Goal: Task Accomplishment & Management: Manage account settings

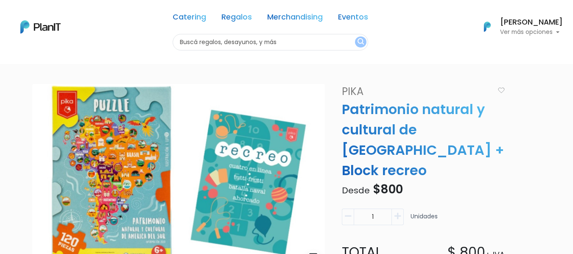
click at [42, 22] on img at bounding box center [40, 26] width 40 height 13
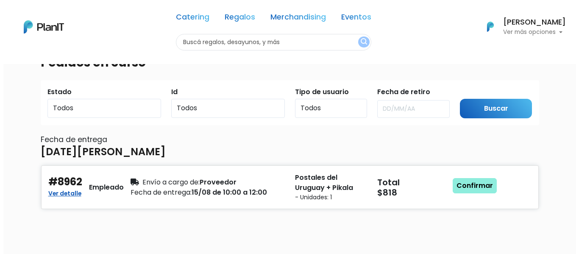
scroll to position [17, 0]
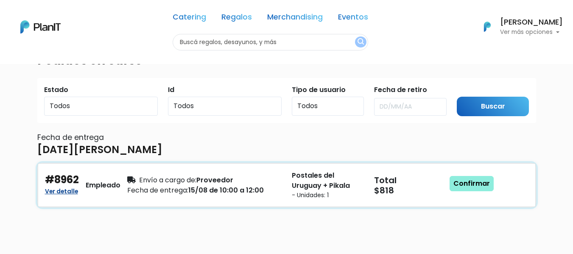
click at [59, 188] on link "Ver detalle" at bounding box center [61, 190] width 33 height 10
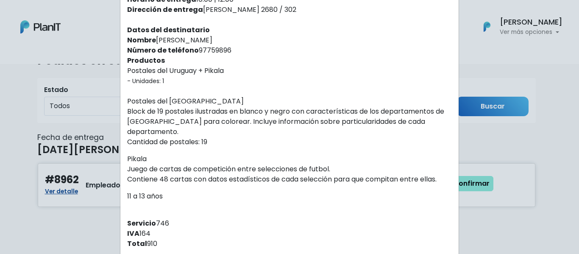
scroll to position [102, 0]
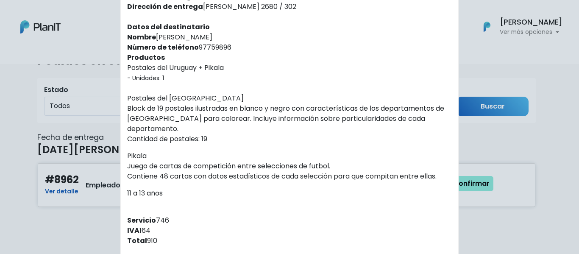
click at [76, 222] on div "Orden #8962 Recibiste un nuevo pedido de: Gerardo Fresia . Fecha del pedido 13/…" at bounding box center [289, 127] width 579 height 254
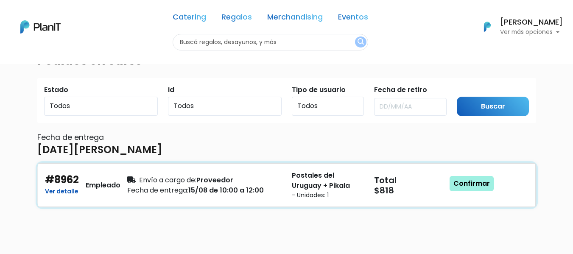
click at [473, 189] on link "Confirmar" at bounding box center [472, 183] width 44 height 15
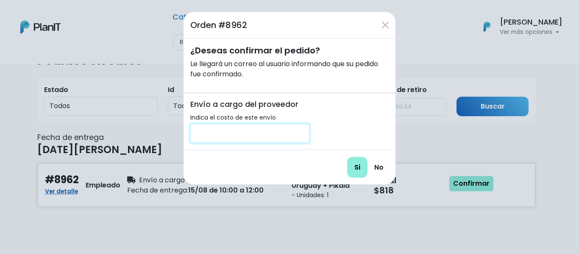
click at [232, 136] on input "number" at bounding box center [249, 133] width 119 height 19
type input "200"
click at [327, 162] on div "Si No" at bounding box center [290, 167] width 212 height 35
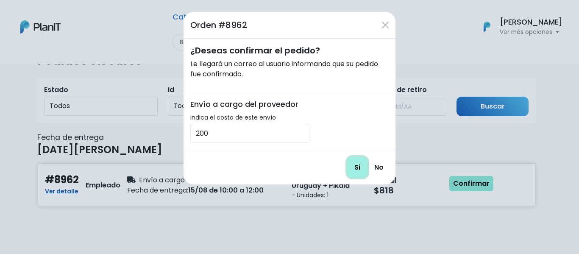
click at [359, 167] on input "Si" at bounding box center [357, 167] width 20 height 21
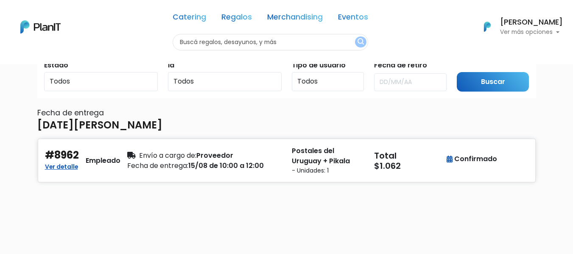
scroll to position [68, 0]
